Goal: Task Accomplishment & Management: Use online tool/utility

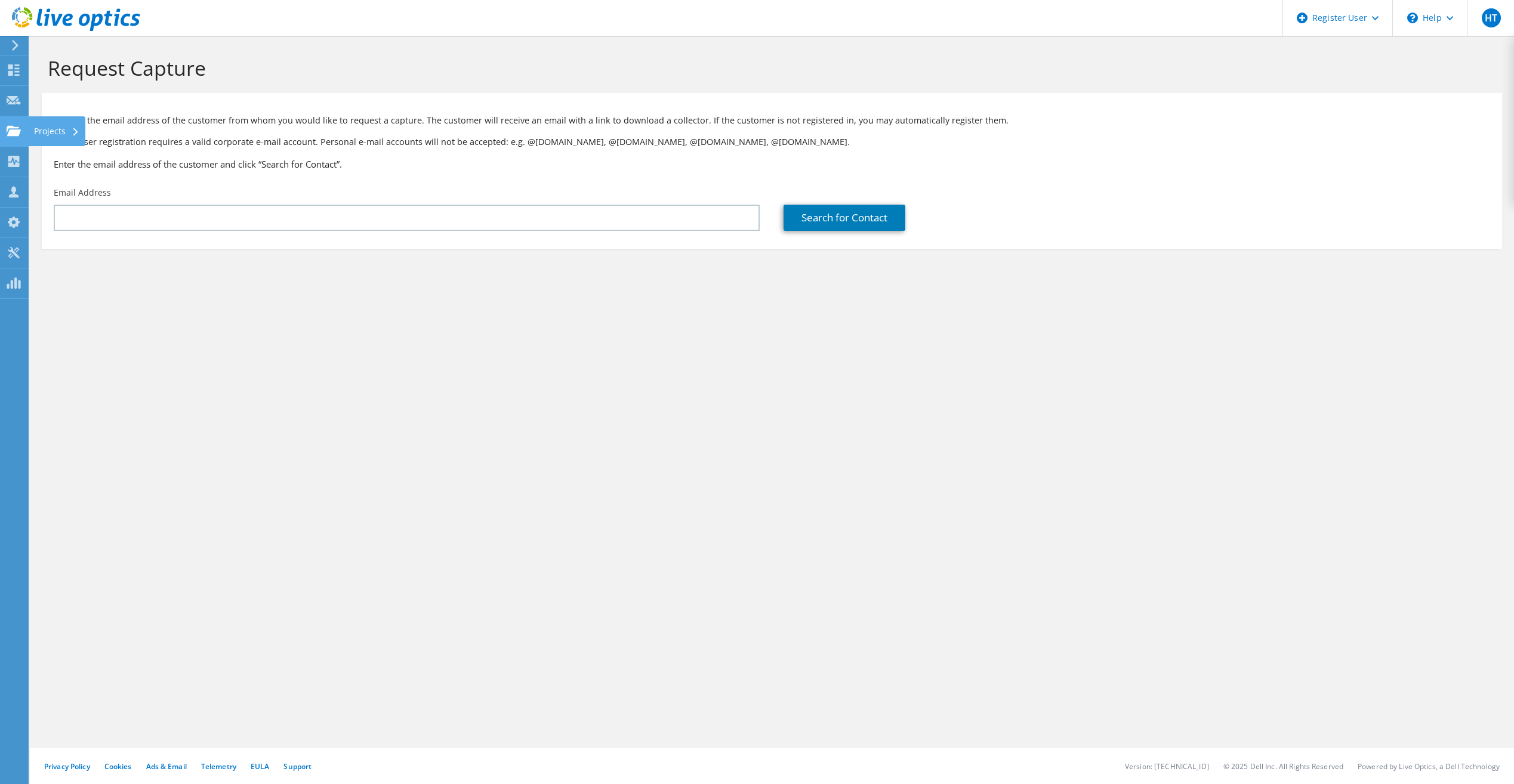
click at [13, 129] on icon at bounding box center [14, 131] width 15 height 12
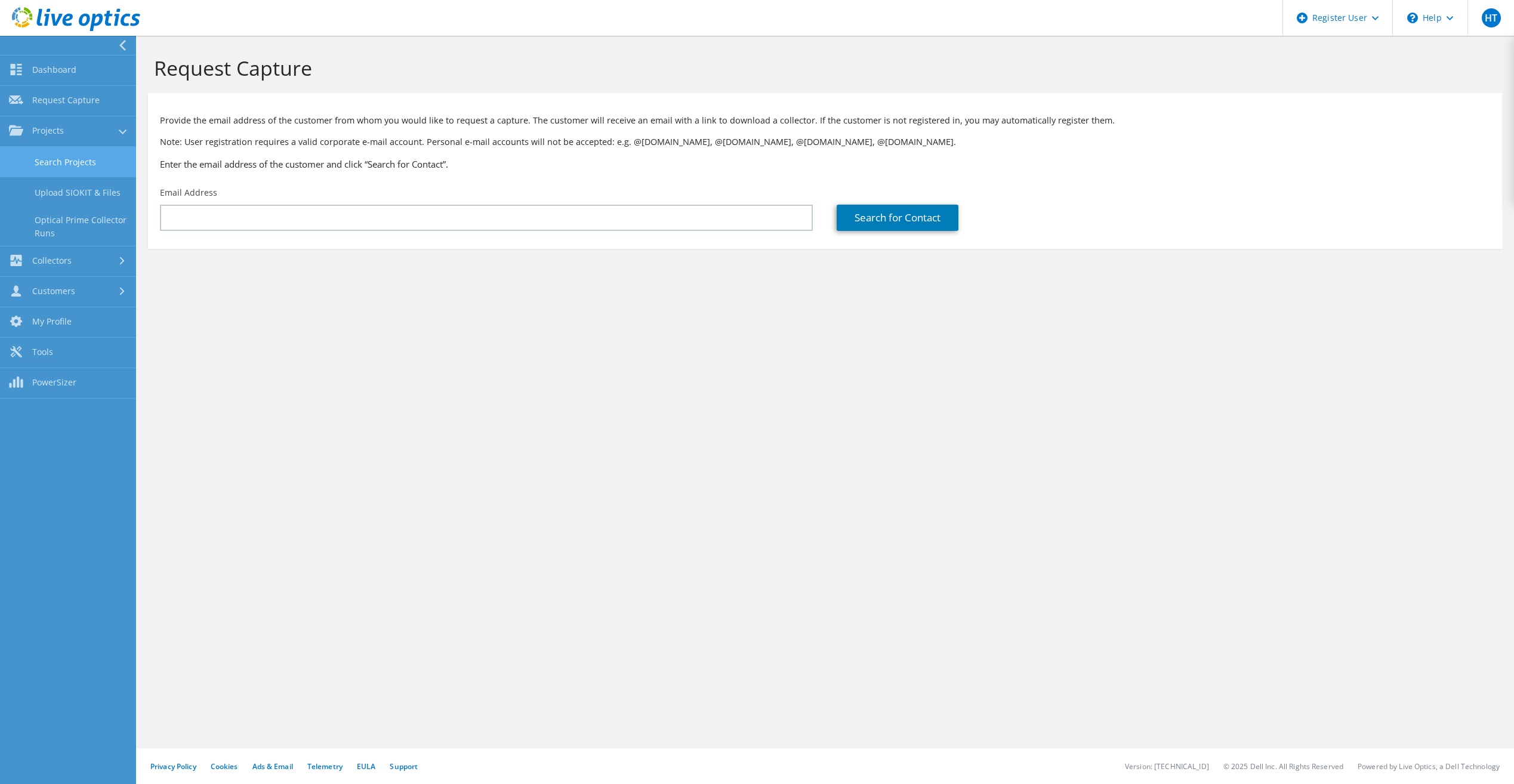
click at [86, 167] on link "Search Projects" at bounding box center [68, 162] width 136 height 31
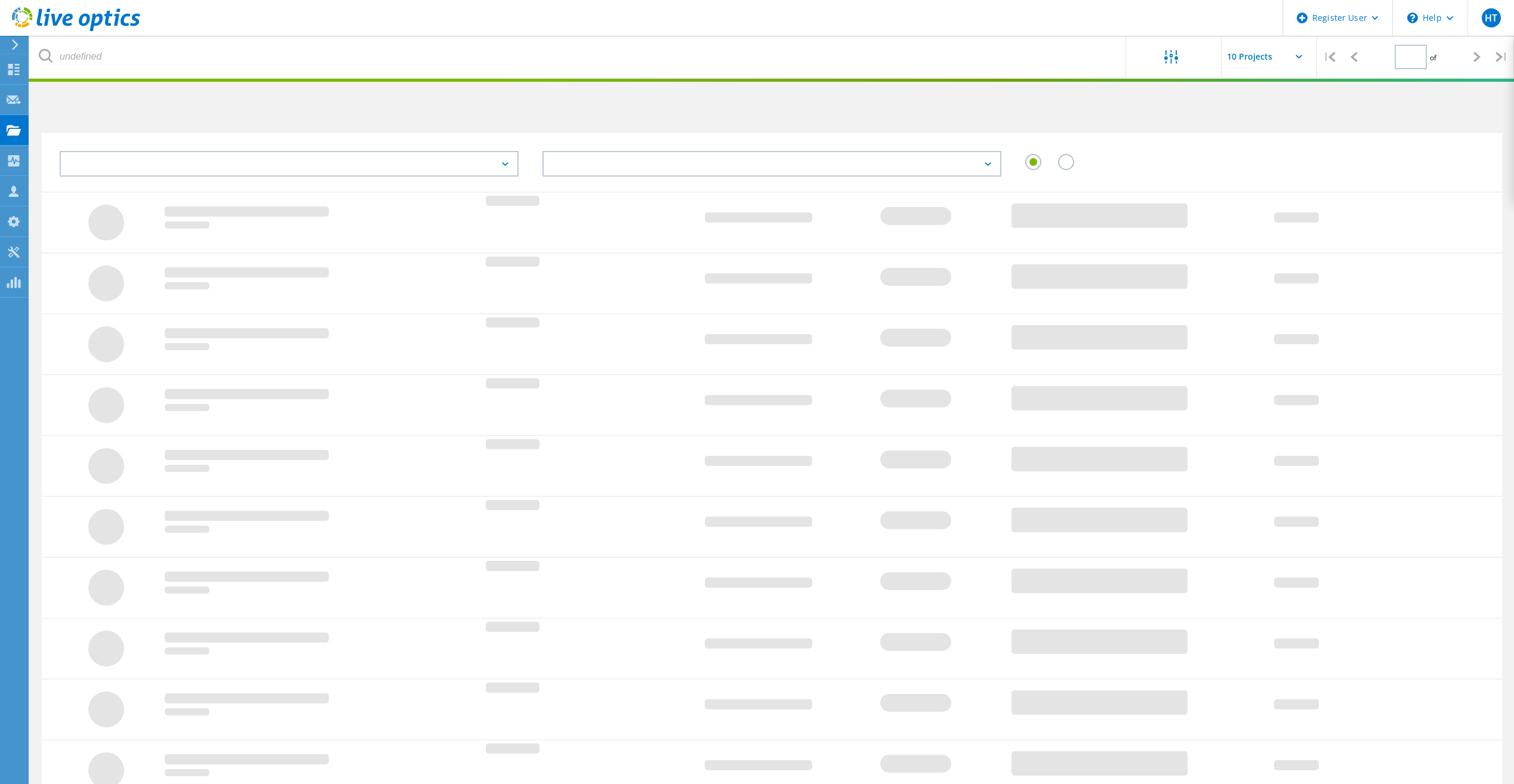
type input "1"
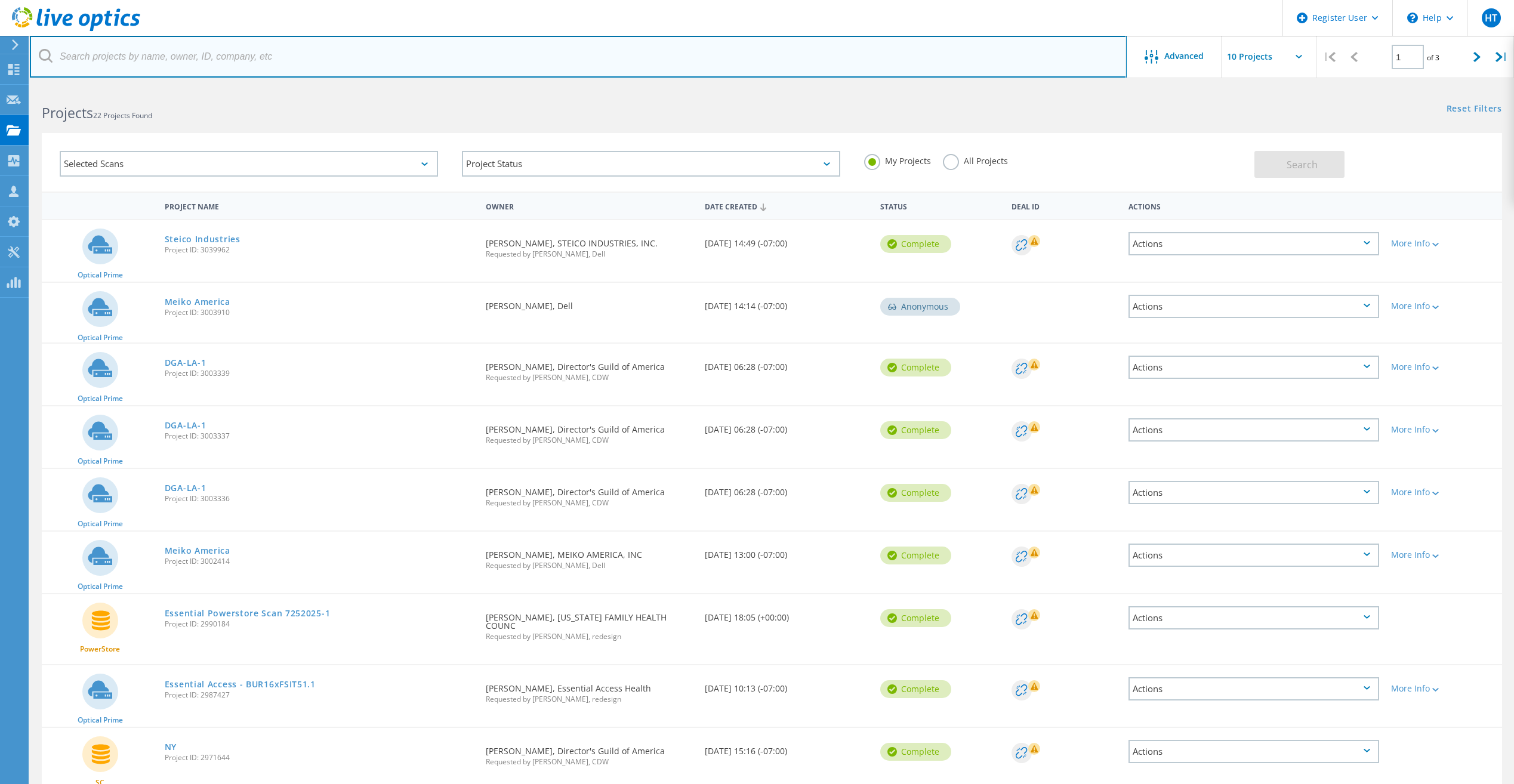
click at [190, 69] on input "text" at bounding box center [578, 56] width 1097 height 42
paste input "adriangutierrez@funrise.com"
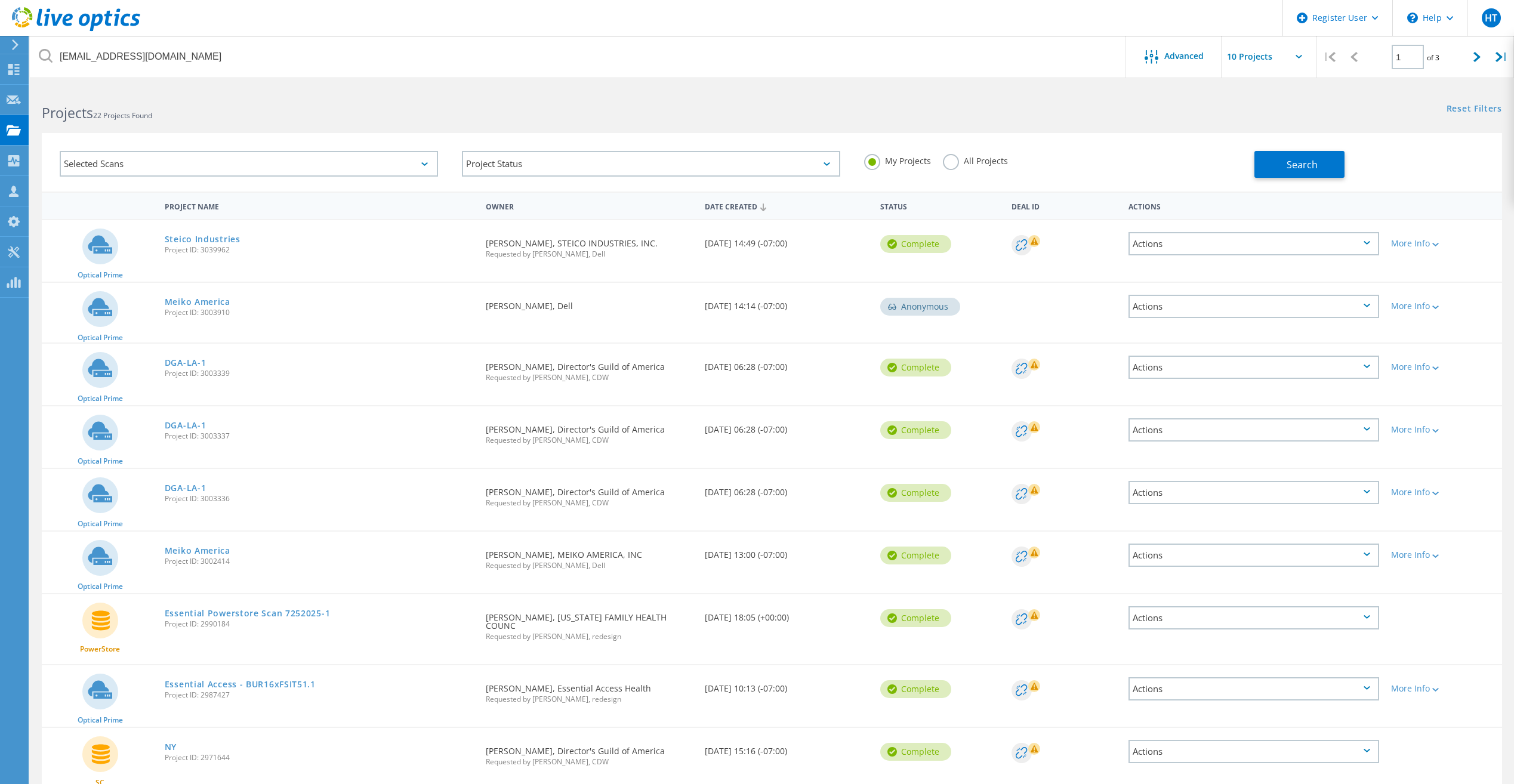
click at [957, 163] on label "All Projects" at bounding box center [975, 160] width 65 height 12
click at [0, 0] on input "All Projects" at bounding box center [0, 0] width 0 height 0
drag, startPoint x: 1234, startPoint y: 174, endPoint x: 1241, endPoint y: 172, distance: 7.3
click at [1235, 173] on div "My Projects All Projects" at bounding box center [1053, 161] width 402 height 44
click at [1325, 167] on button "Search" at bounding box center [1299, 164] width 90 height 27
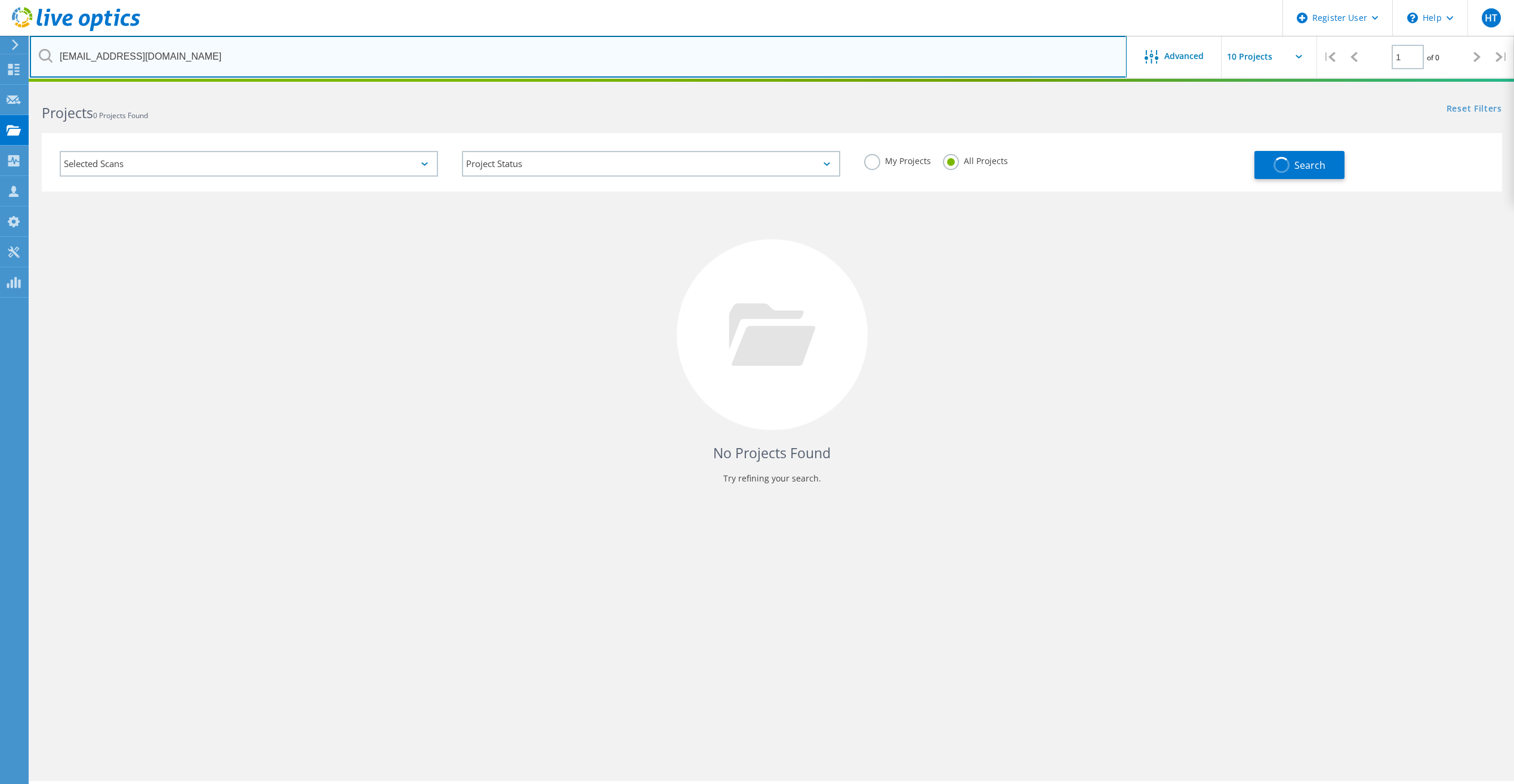
click at [122, 58] on input "adriangutierrez@funrise.com" at bounding box center [578, 56] width 1097 height 42
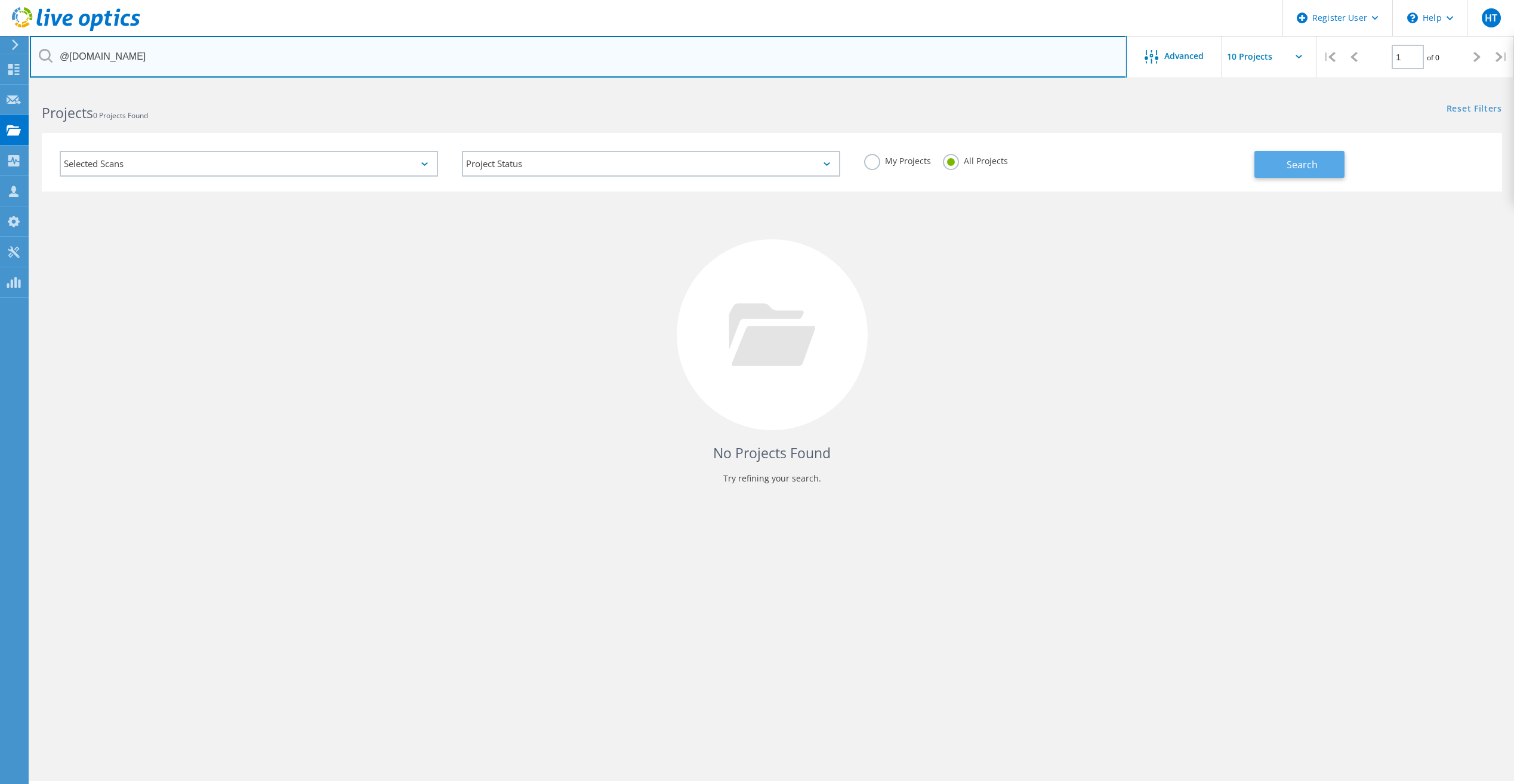
type input "@funrise.com"
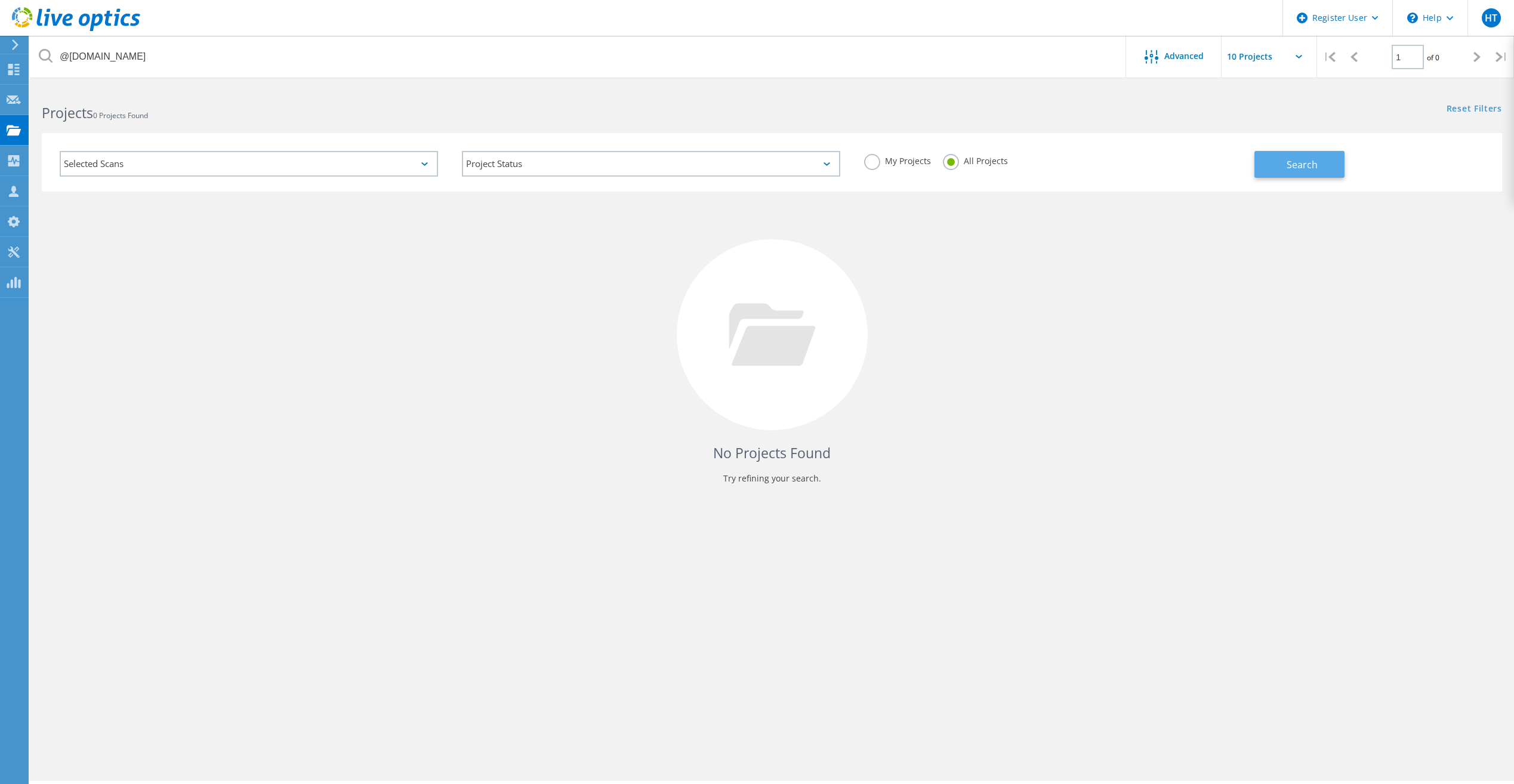
click at [1298, 161] on span "Search" at bounding box center [1302, 164] width 31 height 13
